Goal: Information Seeking & Learning: Learn about a topic

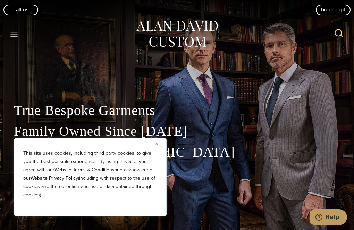
click at [155, 143] on img "Close" at bounding box center [156, 143] width 3 height 3
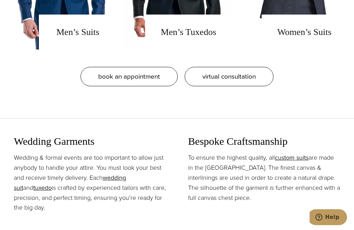
scroll to position [577, 0]
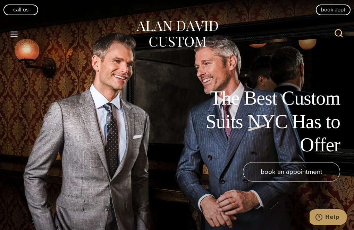
click at [0, 0] on link "Trunk Shows" at bounding box center [0, 0] width 0 height 0
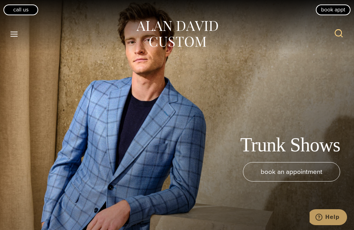
scroll to position [42, 0]
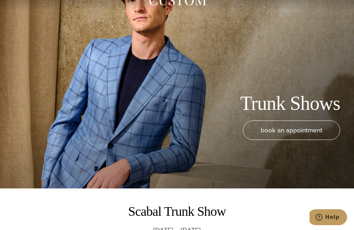
click at [0, 0] on link "Custom Overcoats" at bounding box center [0, 0] width 0 height 0
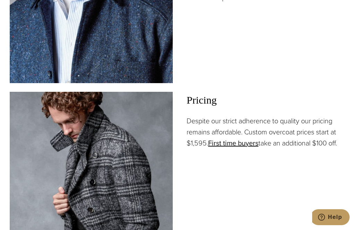
scroll to position [972, 0]
